Goal: Task Accomplishment & Management: Use online tool/utility

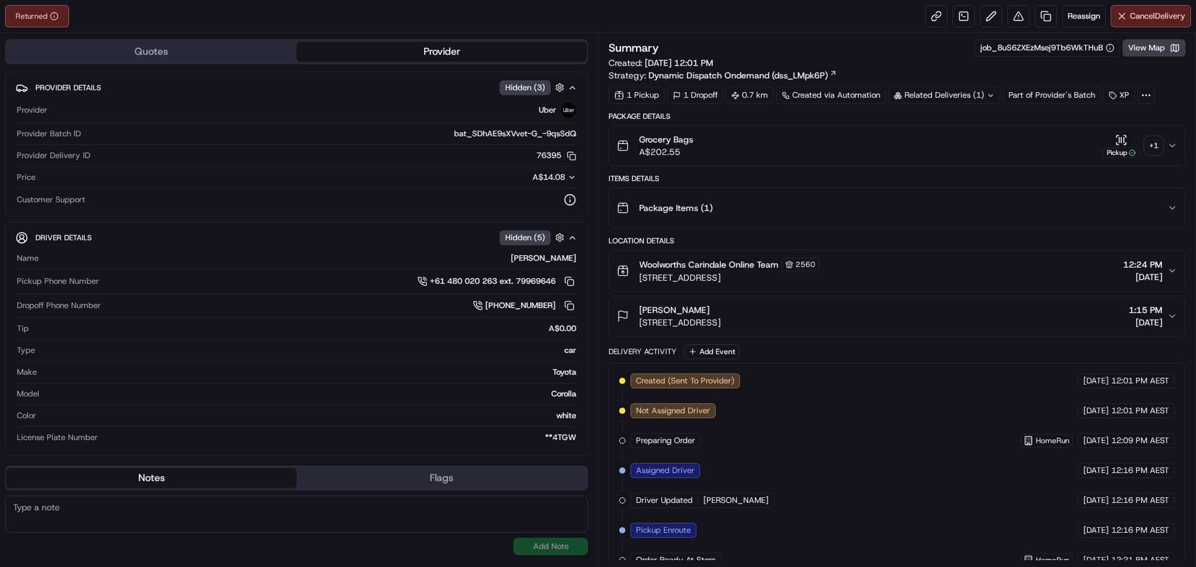
click at [1152, 144] on div "+ 1" at bounding box center [1153, 145] width 17 height 17
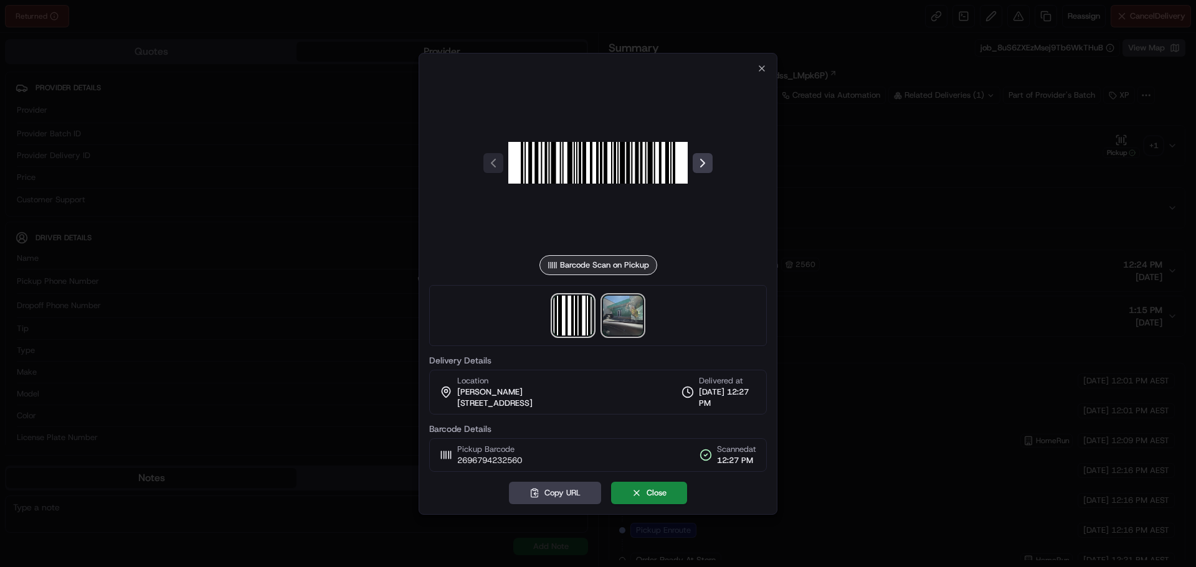
click at [621, 323] on img at bounding box center [623, 316] width 40 height 40
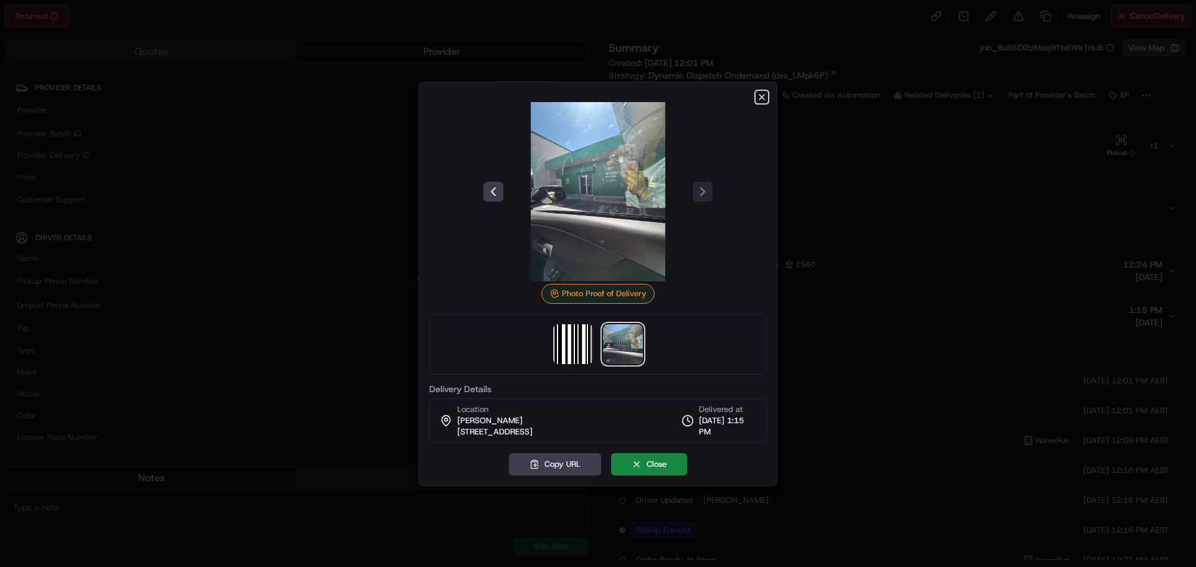
click at [760, 95] on icon "button" at bounding box center [762, 97] width 10 height 10
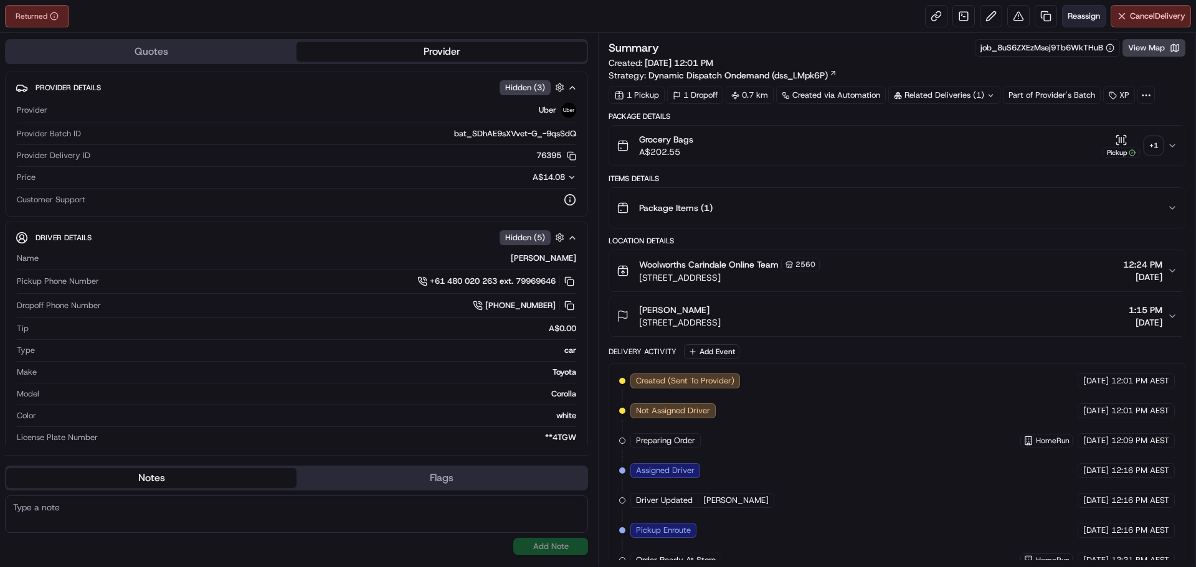
click at [1086, 16] on span "Reassign" at bounding box center [1084, 16] width 32 height 11
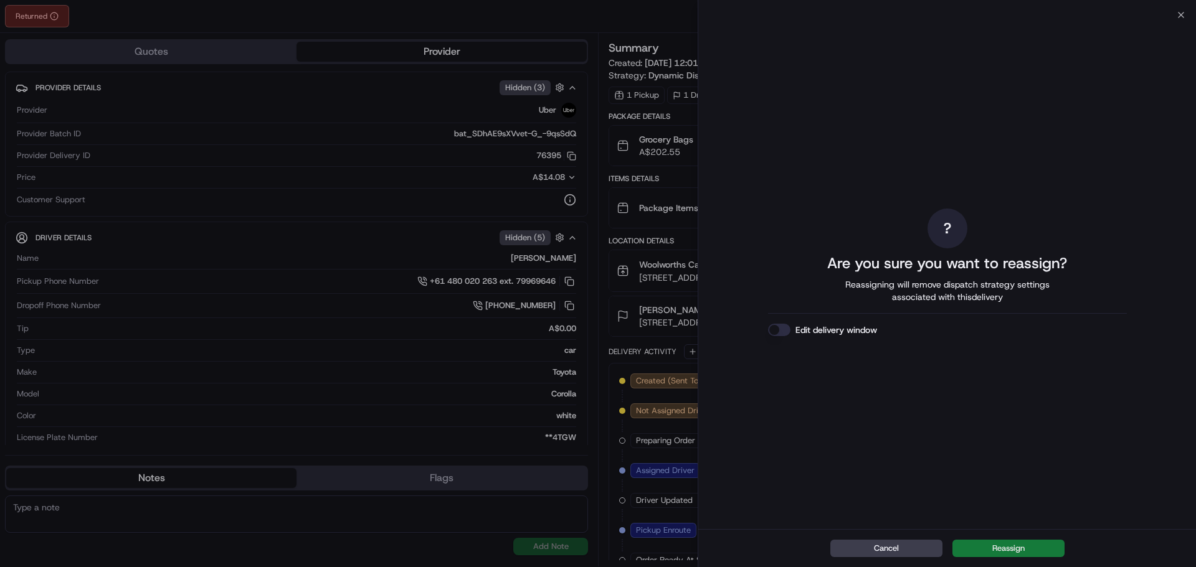
click at [1003, 550] on button "Reassign" at bounding box center [1008, 548] width 112 height 17
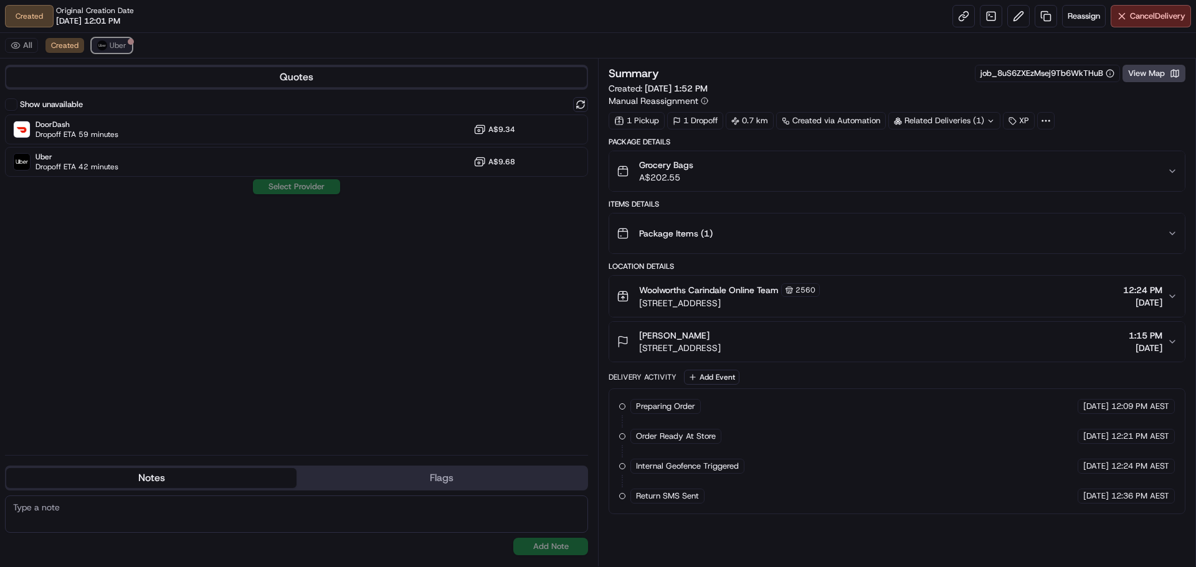
click at [107, 40] on button "Uber" at bounding box center [112, 45] width 40 height 15
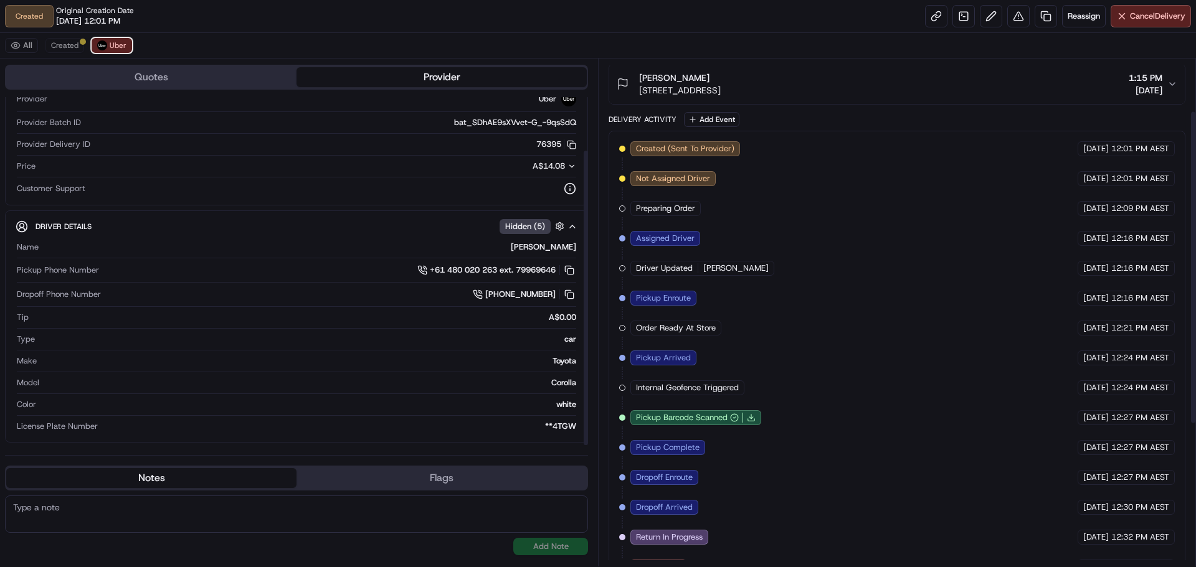
scroll to position [313, 0]
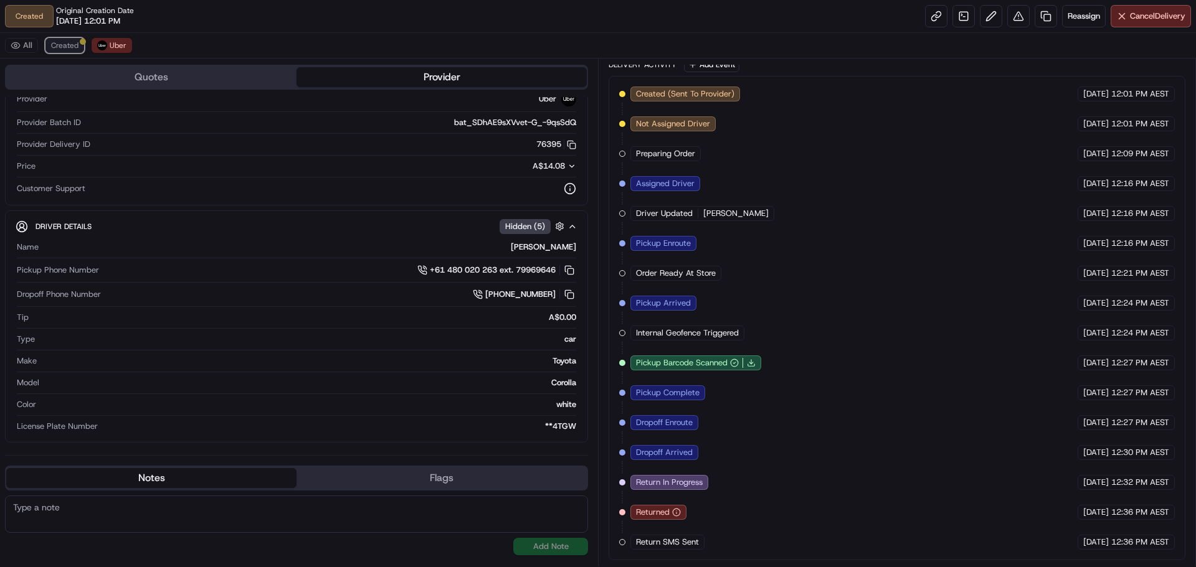
click at [73, 49] on span "Created" at bounding box center [64, 45] width 27 height 10
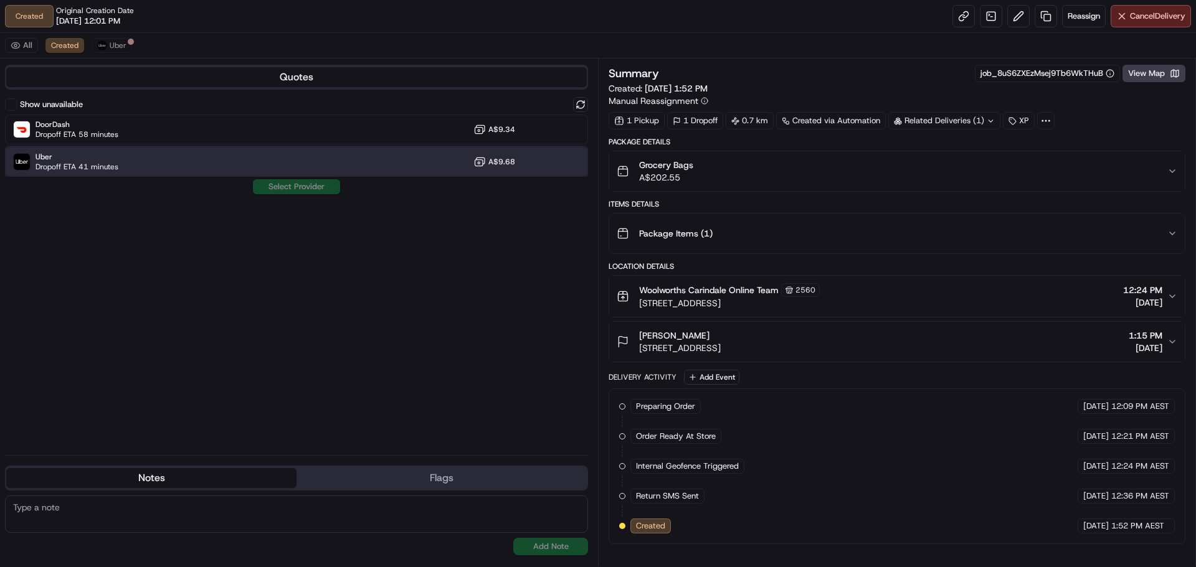
click at [201, 158] on div "Uber Dropoff ETA 41 minutes A$9.68" at bounding box center [296, 162] width 583 height 30
click at [277, 189] on button "Assign Provider" at bounding box center [296, 186] width 88 height 15
